Goal: Information Seeking & Learning: Learn about a topic

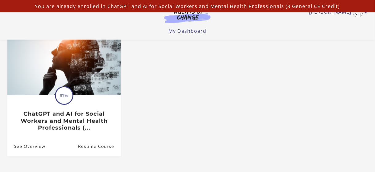
scroll to position [62, 0]
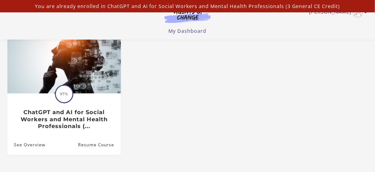
click at [375, 51] on html "Skip to main content [PERSON_NAME] My Account Support Sign Out Toggle menu Menu…" at bounding box center [187, 24] width 375 height 172
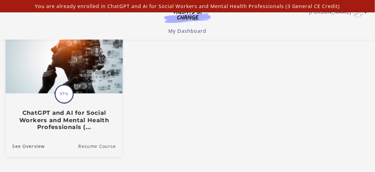
click at [94, 147] on link "Resume Course" at bounding box center [100, 146] width 44 height 21
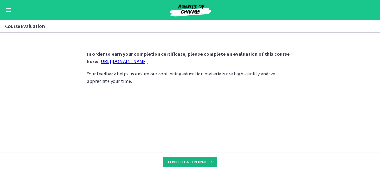
click at [181, 160] on span "Complete & continue" at bounding box center [187, 161] width 39 height 5
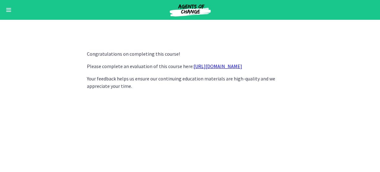
click at [230, 65] on link "https://forms.gle/jm1zbfhChZ2exBv78" at bounding box center [217, 66] width 48 height 6
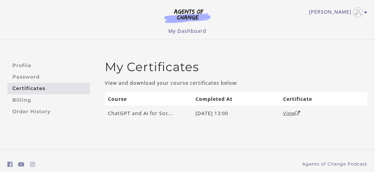
click at [288, 111] on link "View" at bounding box center [292, 113] width 17 height 7
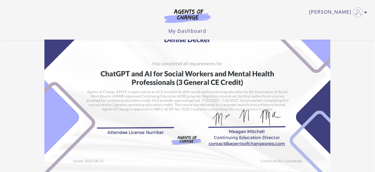
scroll to position [38, 0]
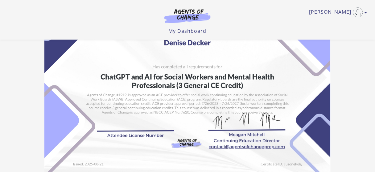
drag, startPoint x: 374, startPoint y: 90, endPoint x: 376, endPoint y: 121, distance: 31.3
click at [375, 121] on html "Skip to main content Denise D My Account Support Sign Out Toggle menu Menu My D…" at bounding box center [187, 48] width 375 height 172
click at [112, 128] on img at bounding box center [187, 78] width 287 height 202
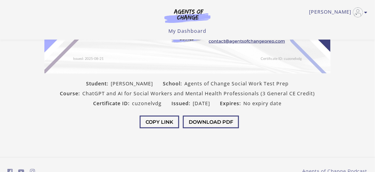
scroll to position [145, 0]
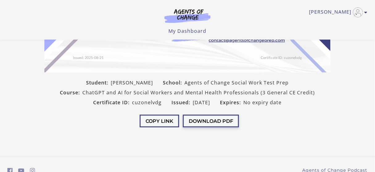
click at [218, 120] on button "Download PDF" at bounding box center [211, 121] width 56 height 13
